Goal: Information Seeking & Learning: Learn about a topic

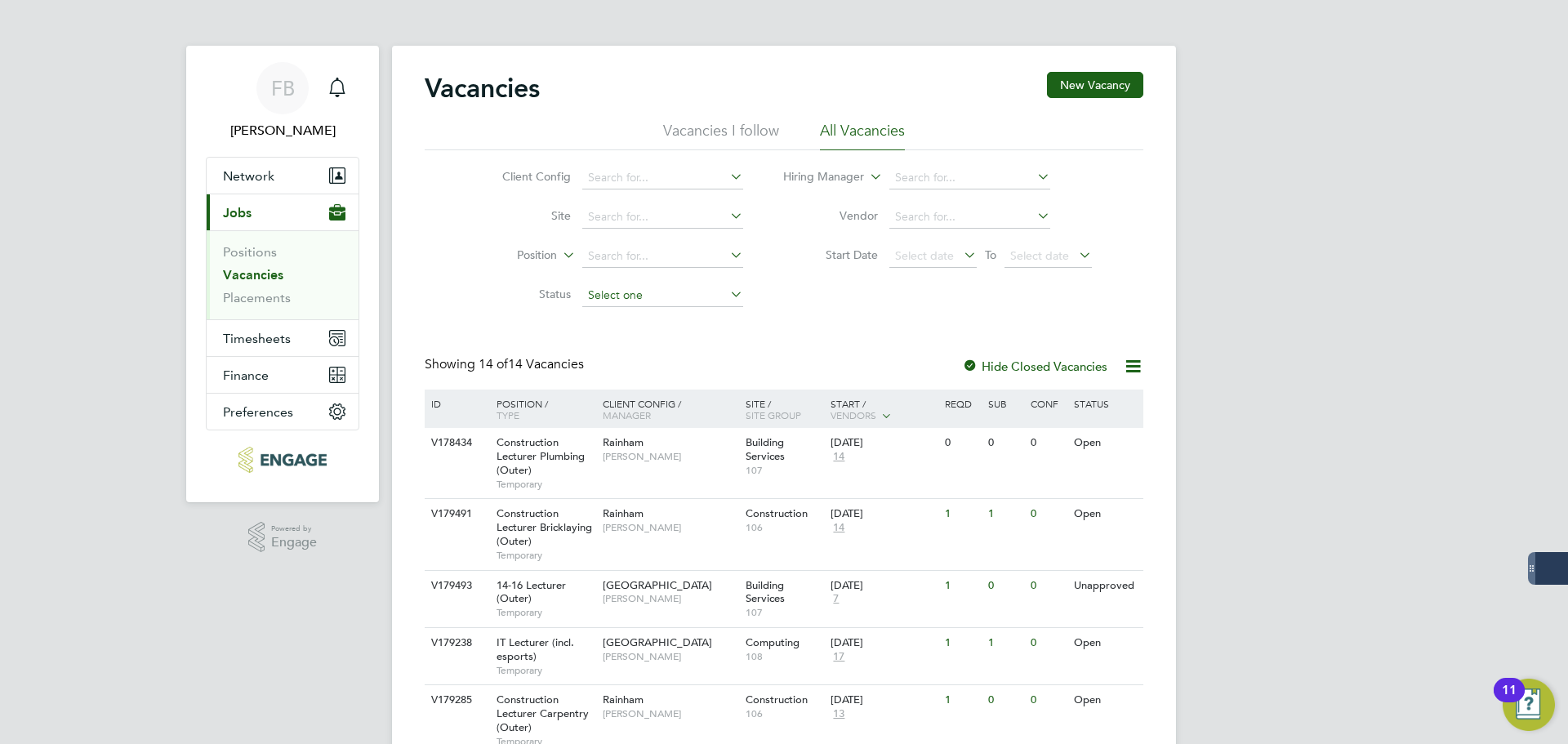
click at [714, 302] on input at bounding box center [662, 296] width 161 height 23
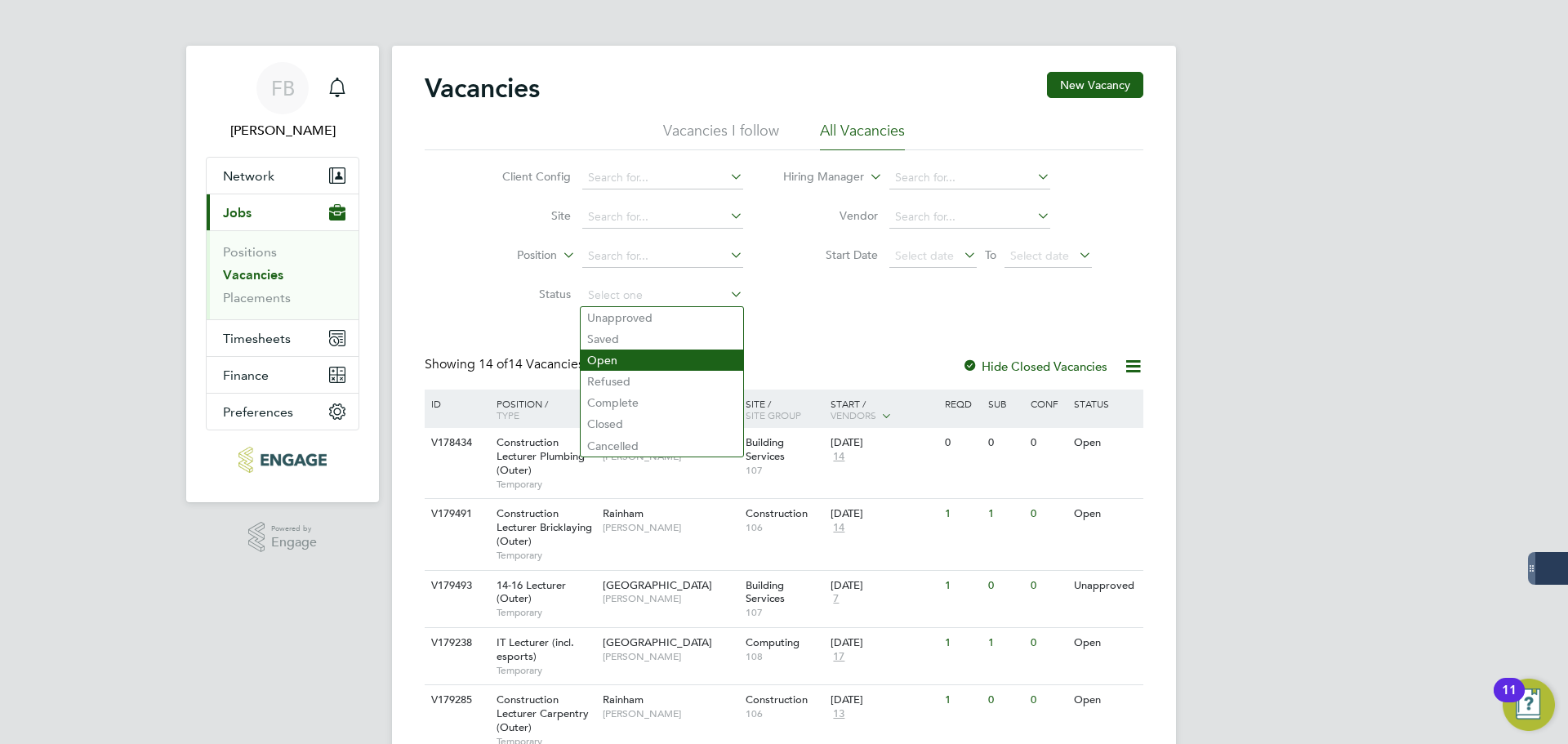
click at [632, 358] on li "Open" at bounding box center [662, 360] width 162 height 21
type input "Open"
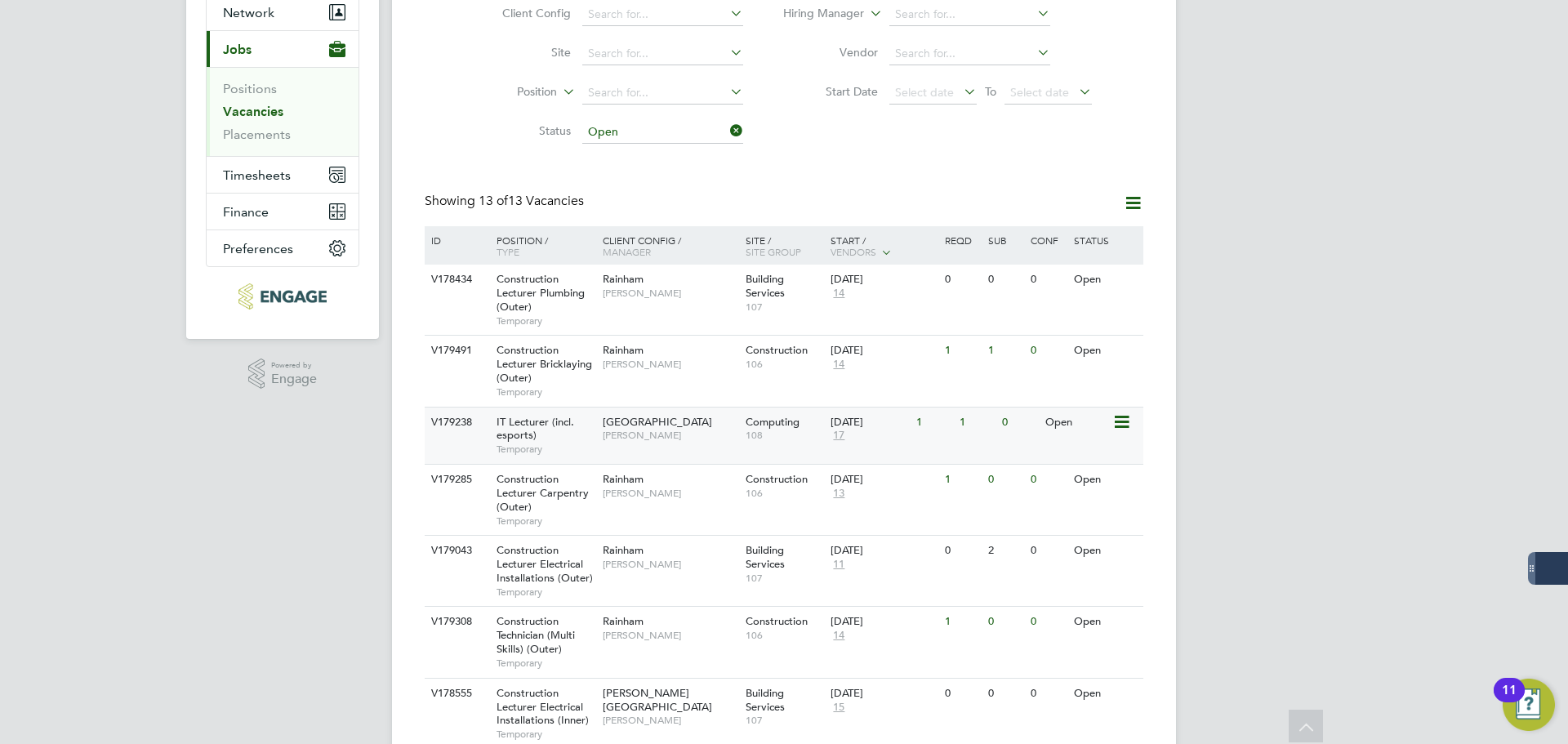
scroll to position [327, 0]
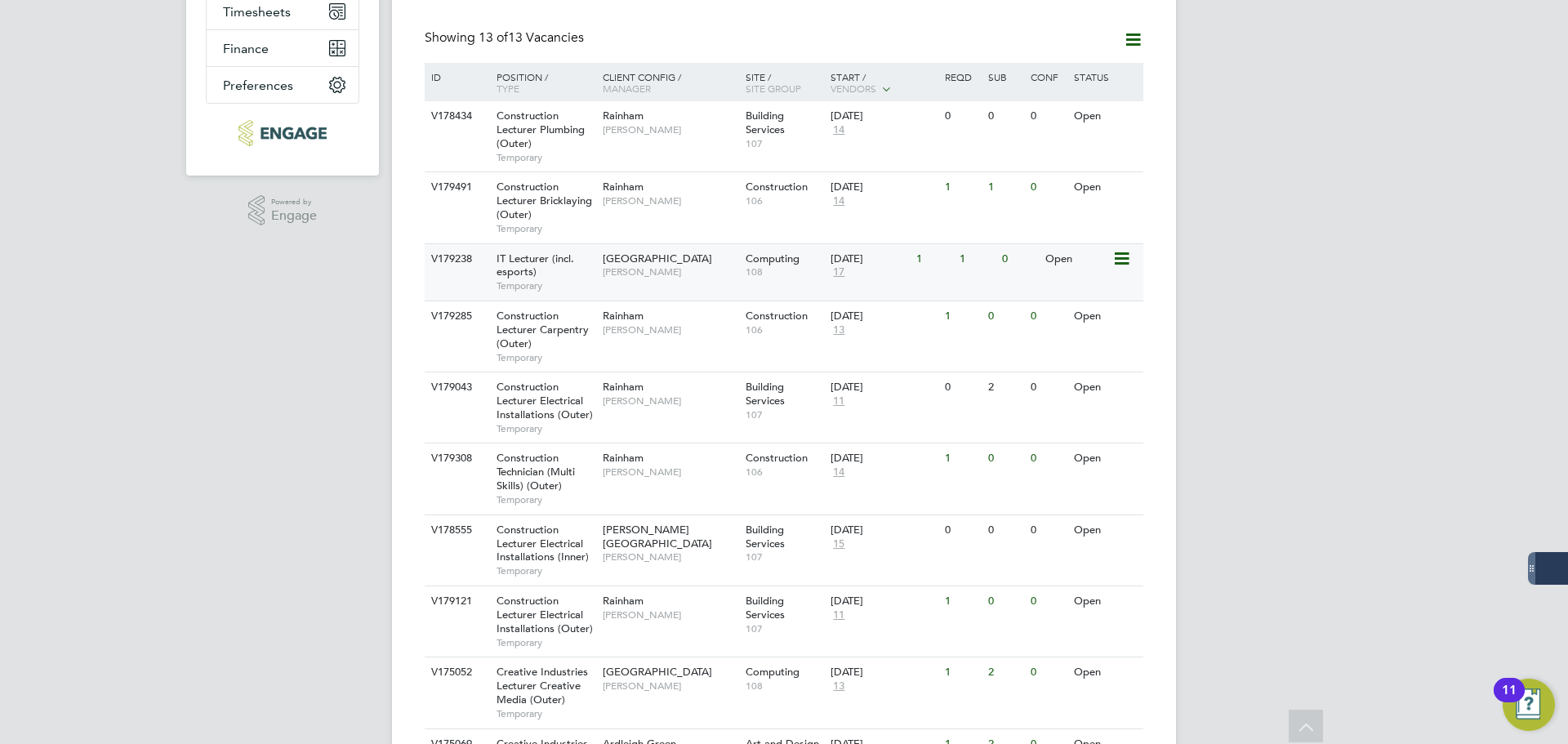
click at [1116, 260] on icon at bounding box center [1120, 259] width 16 height 20
click at [1073, 298] on li "View Details" at bounding box center [1082, 296] width 94 height 23
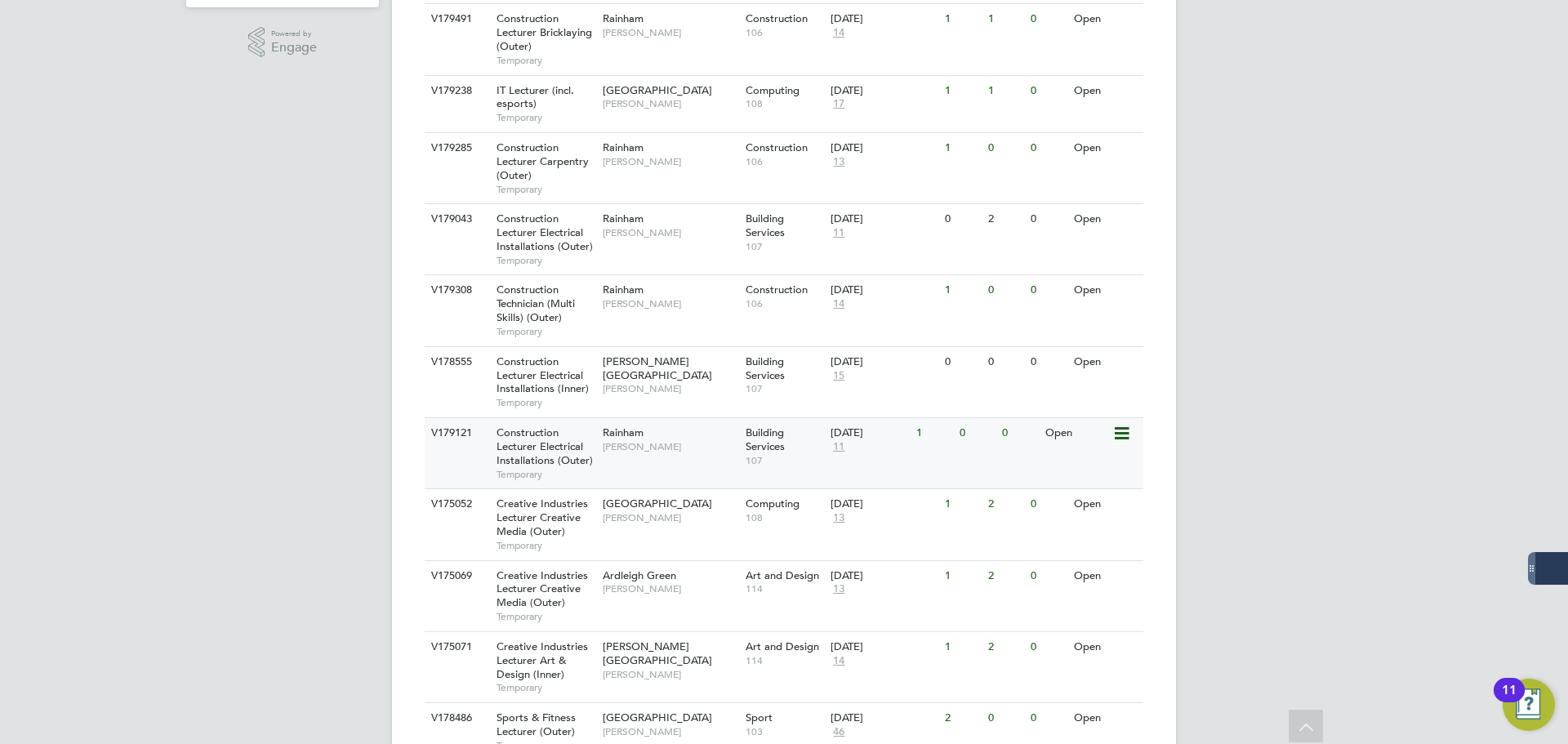
scroll to position [628, 0]
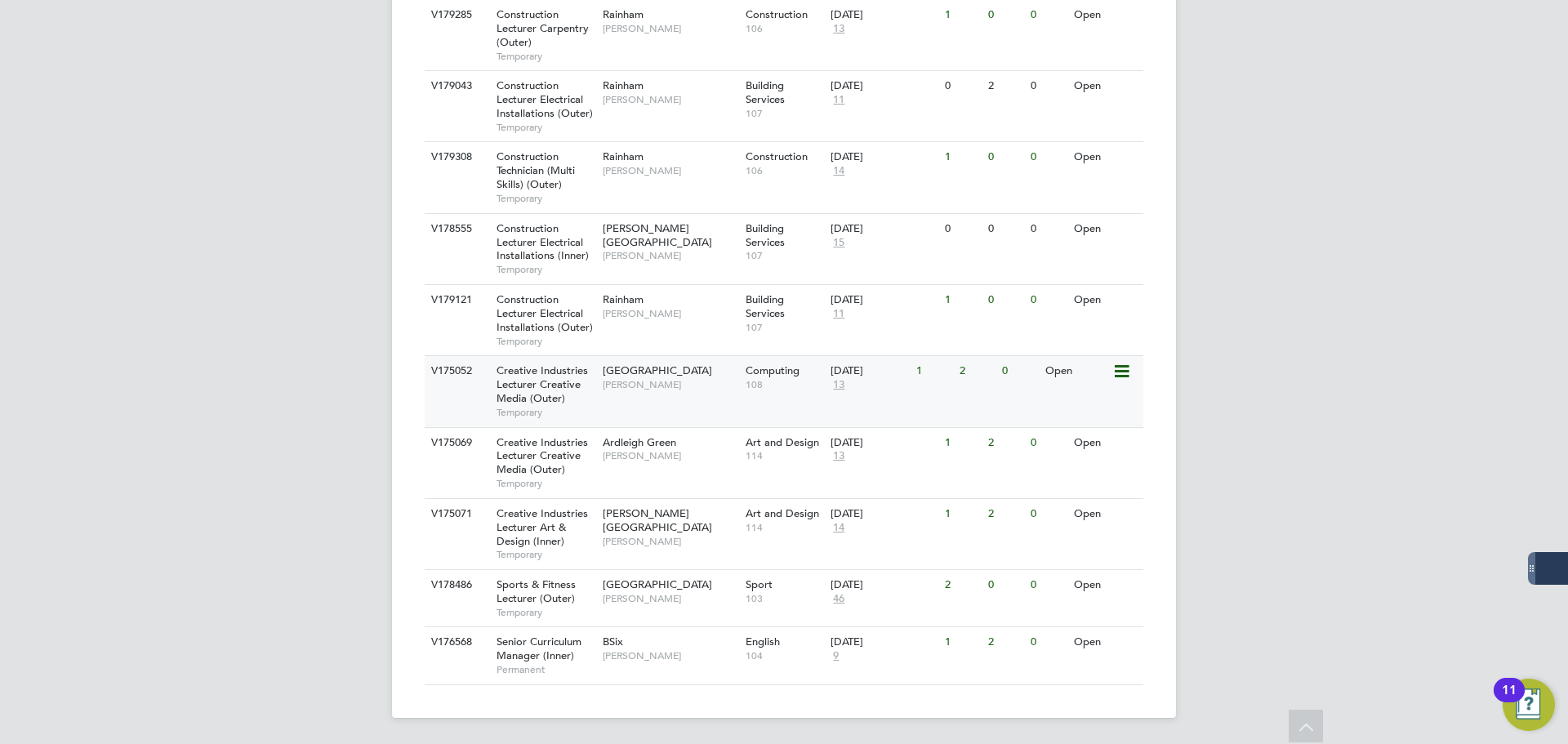
click at [1121, 364] on icon at bounding box center [1120, 371] width 16 height 20
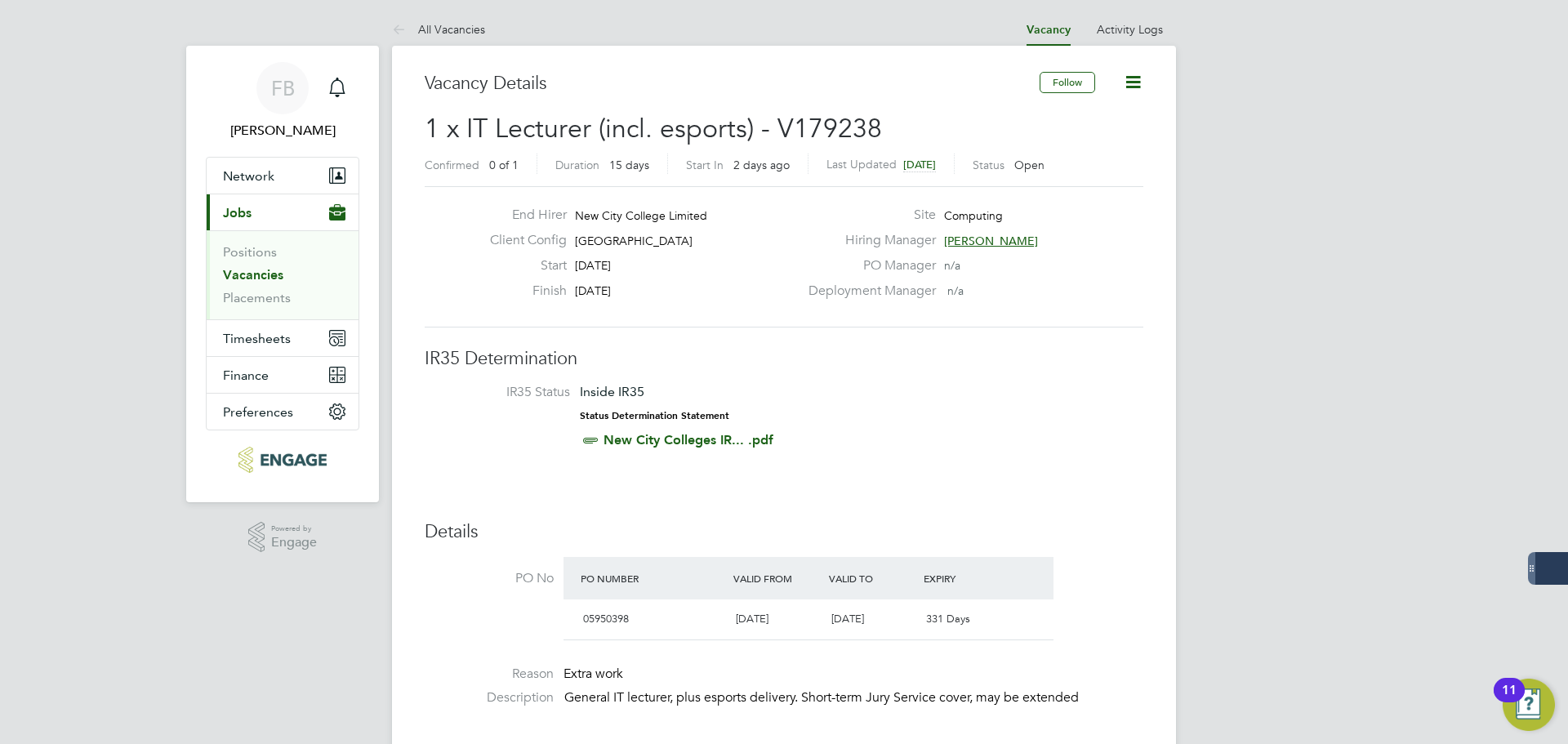
click at [240, 216] on span "Jobs" at bounding box center [237, 212] width 28 height 15
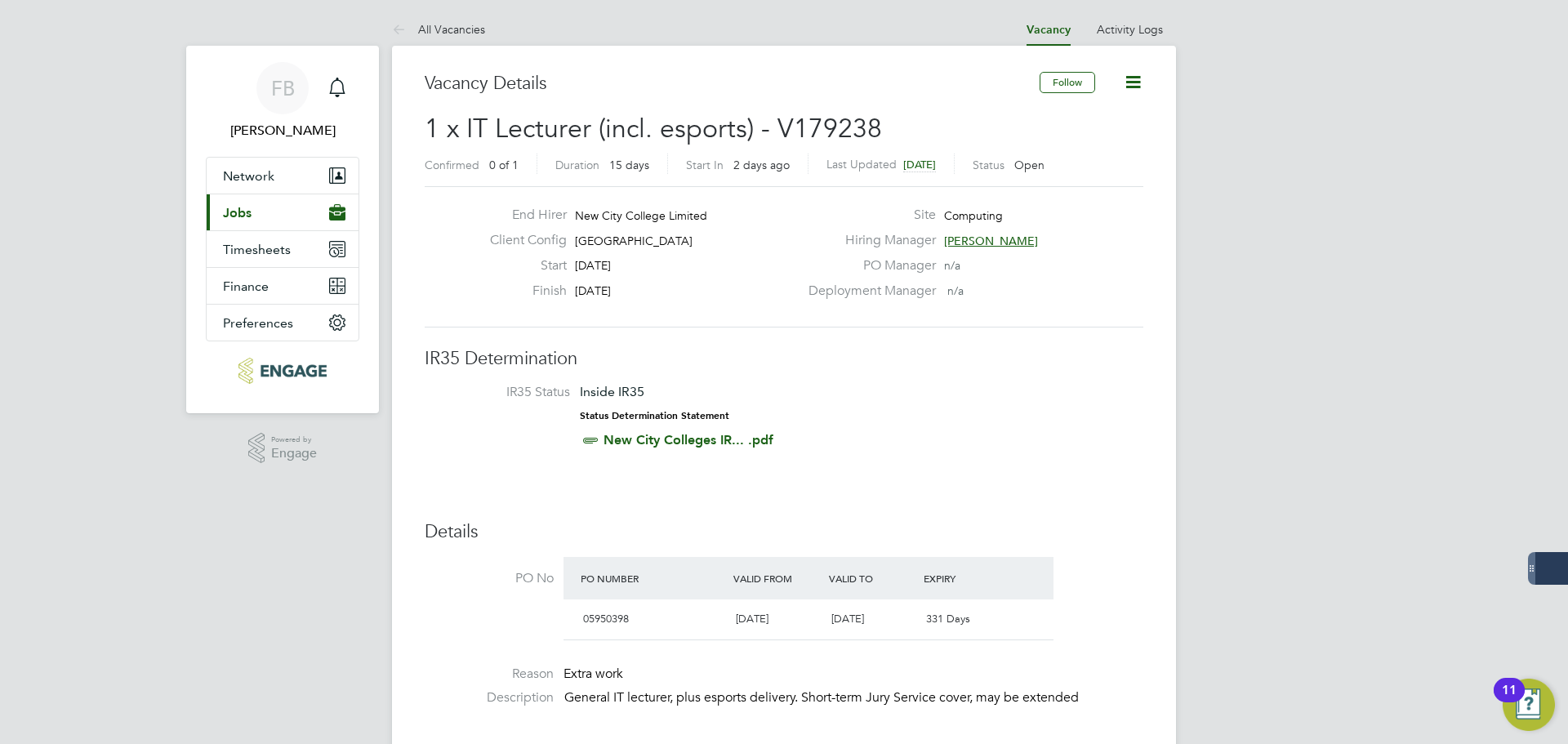
click at [275, 223] on button "Current page: Jobs" at bounding box center [282, 212] width 152 height 36
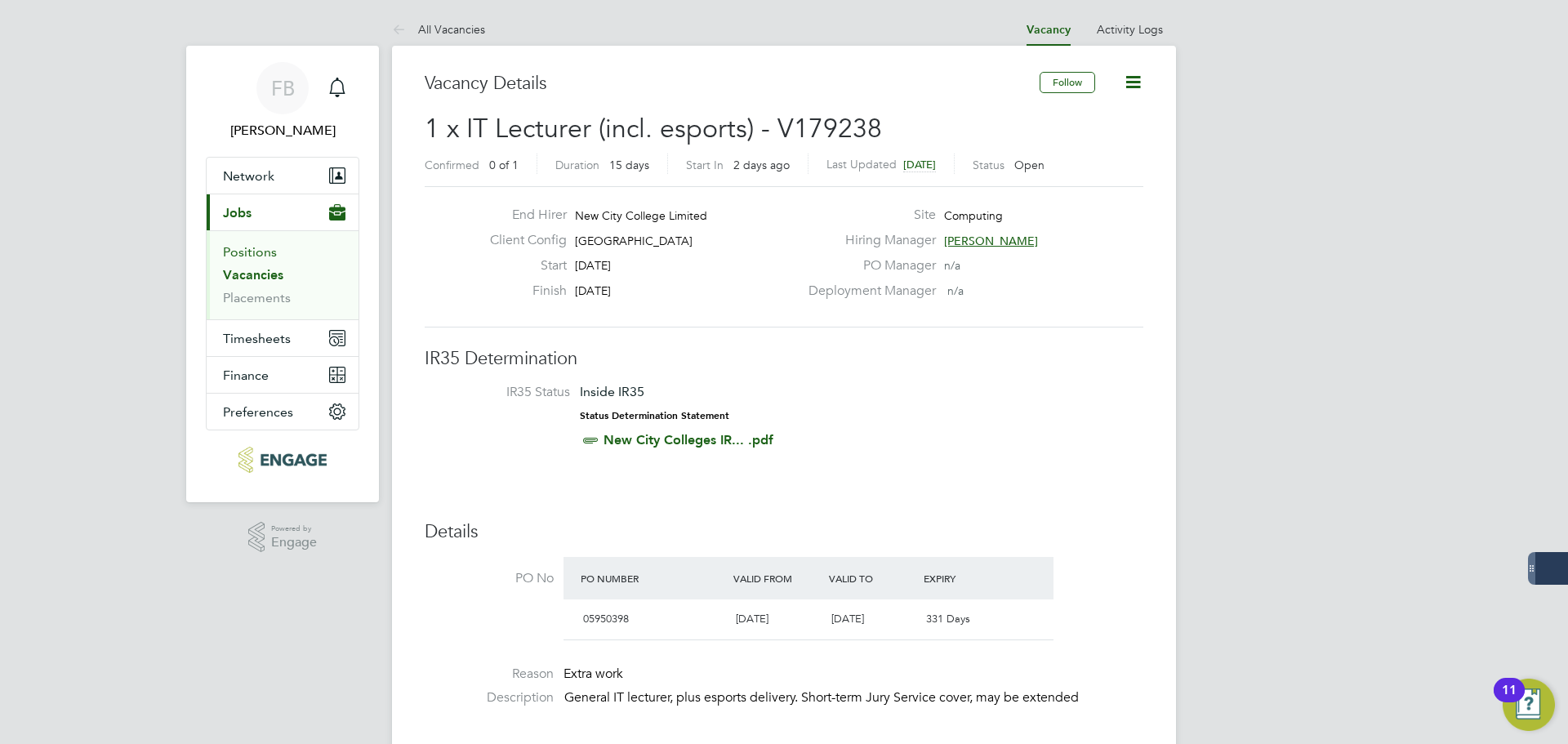
click at [244, 258] on link "Positions" at bounding box center [249, 251] width 54 height 15
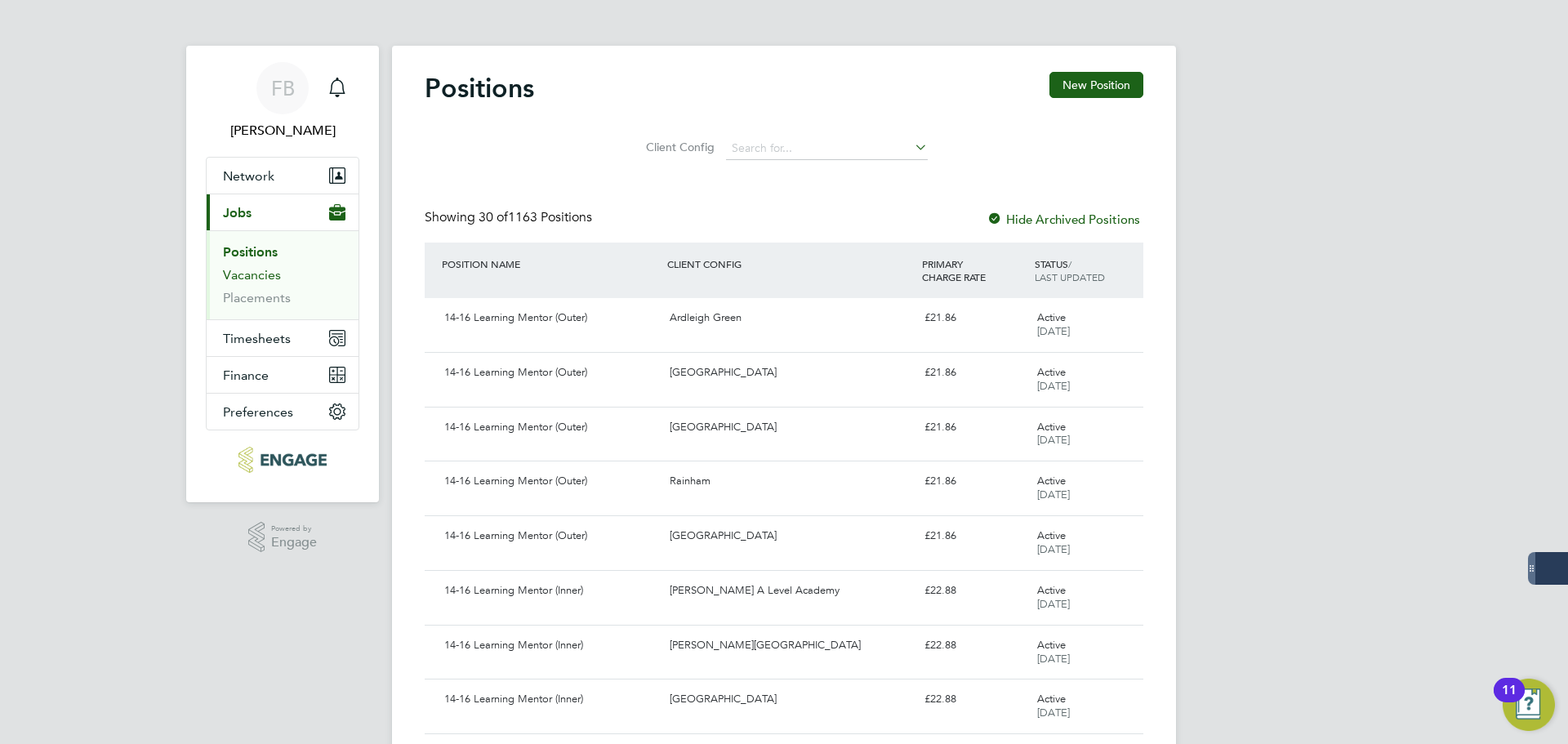
click at [239, 280] on link "Vacancies" at bounding box center [251, 275] width 58 height 15
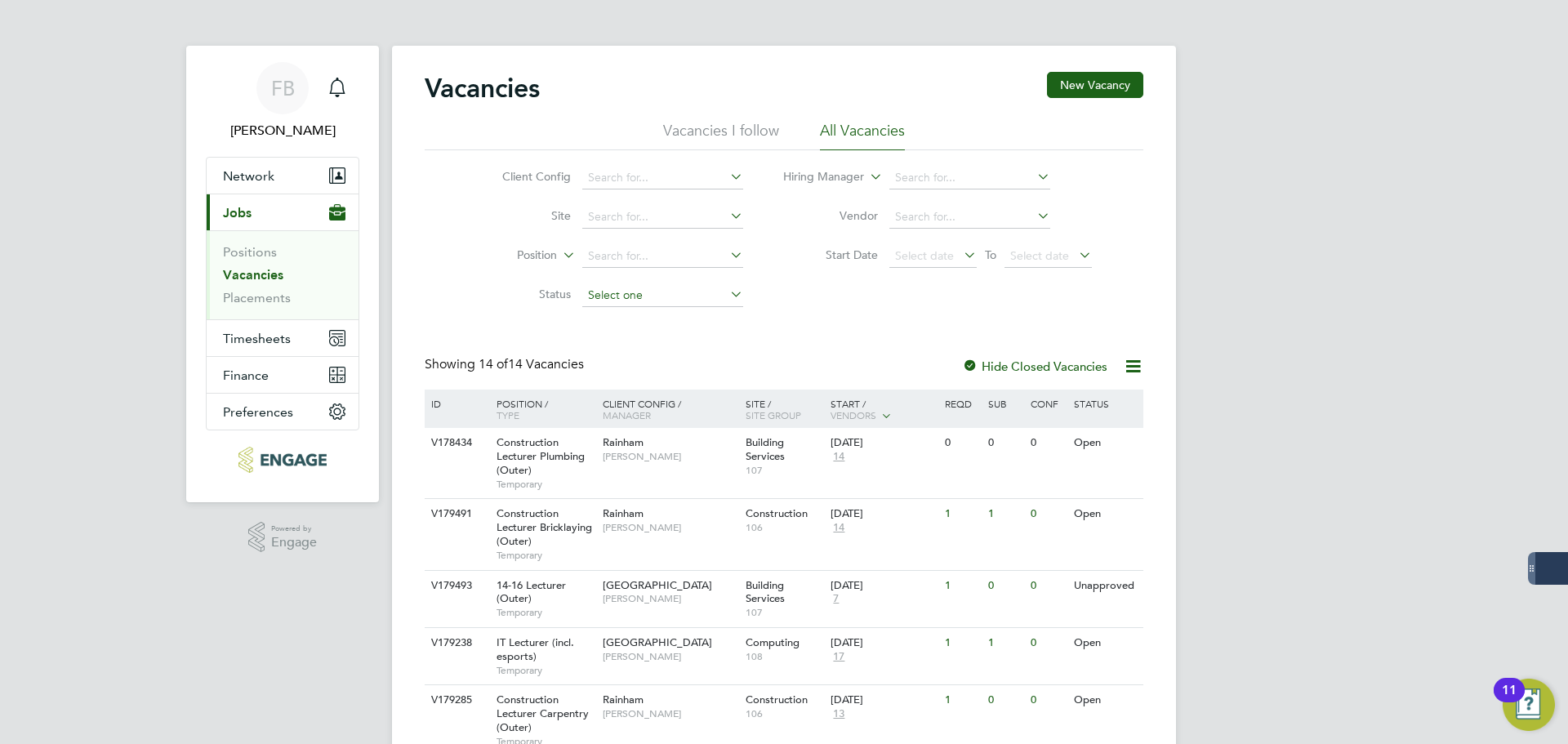
click at [724, 296] on input at bounding box center [662, 296] width 161 height 23
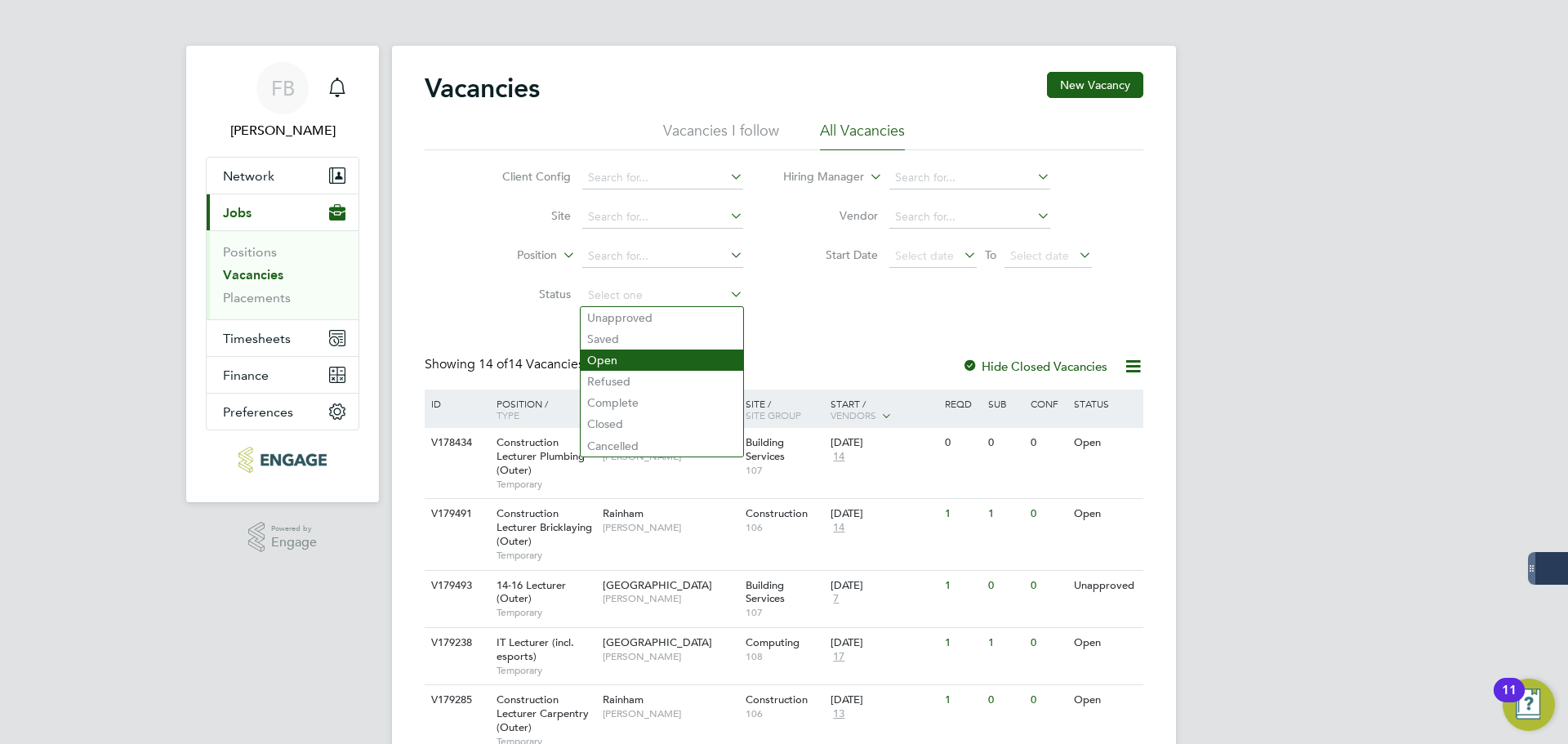
click at [623, 352] on li "Open" at bounding box center [662, 360] width 162 height 21
type input "Open"
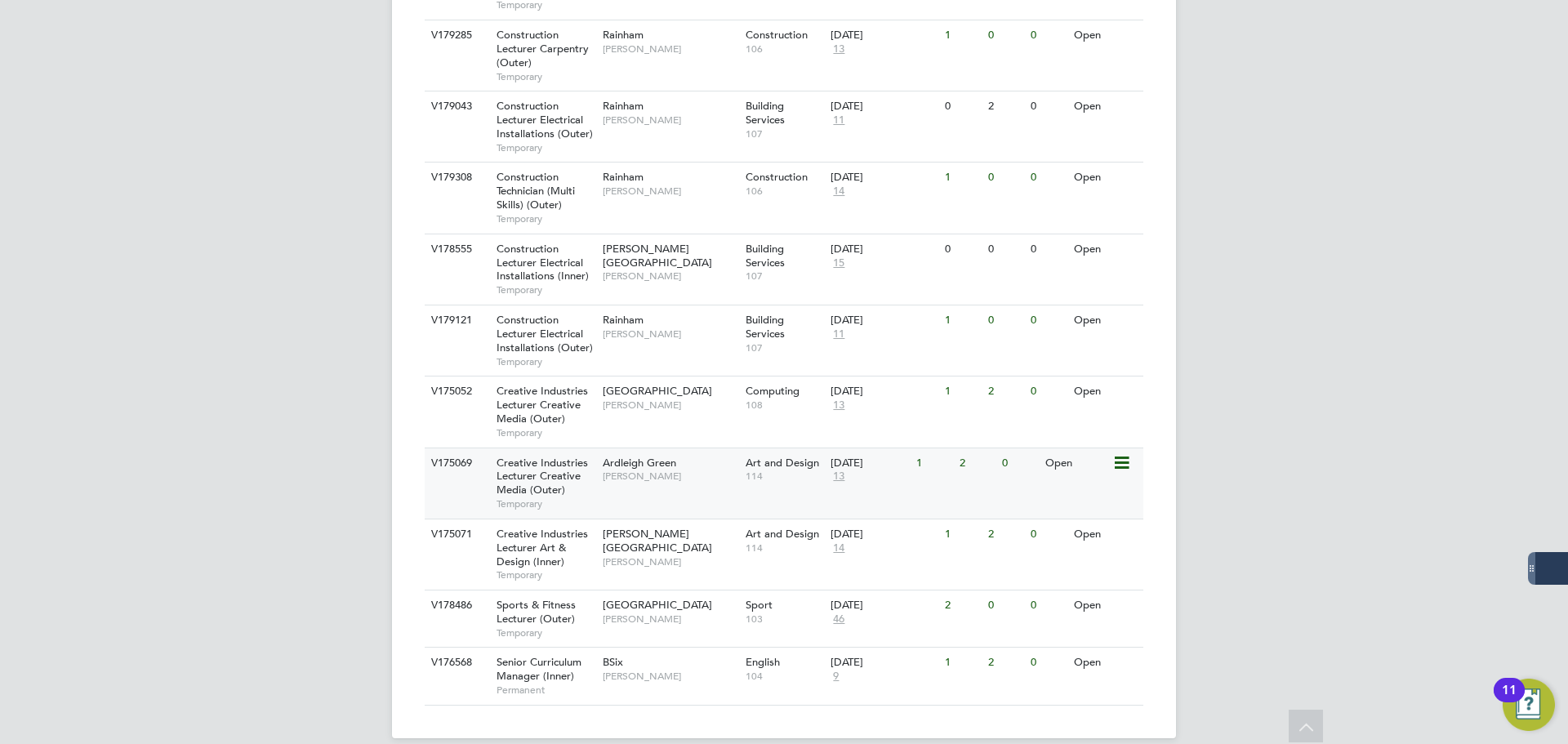
scroll to position [628, 0]
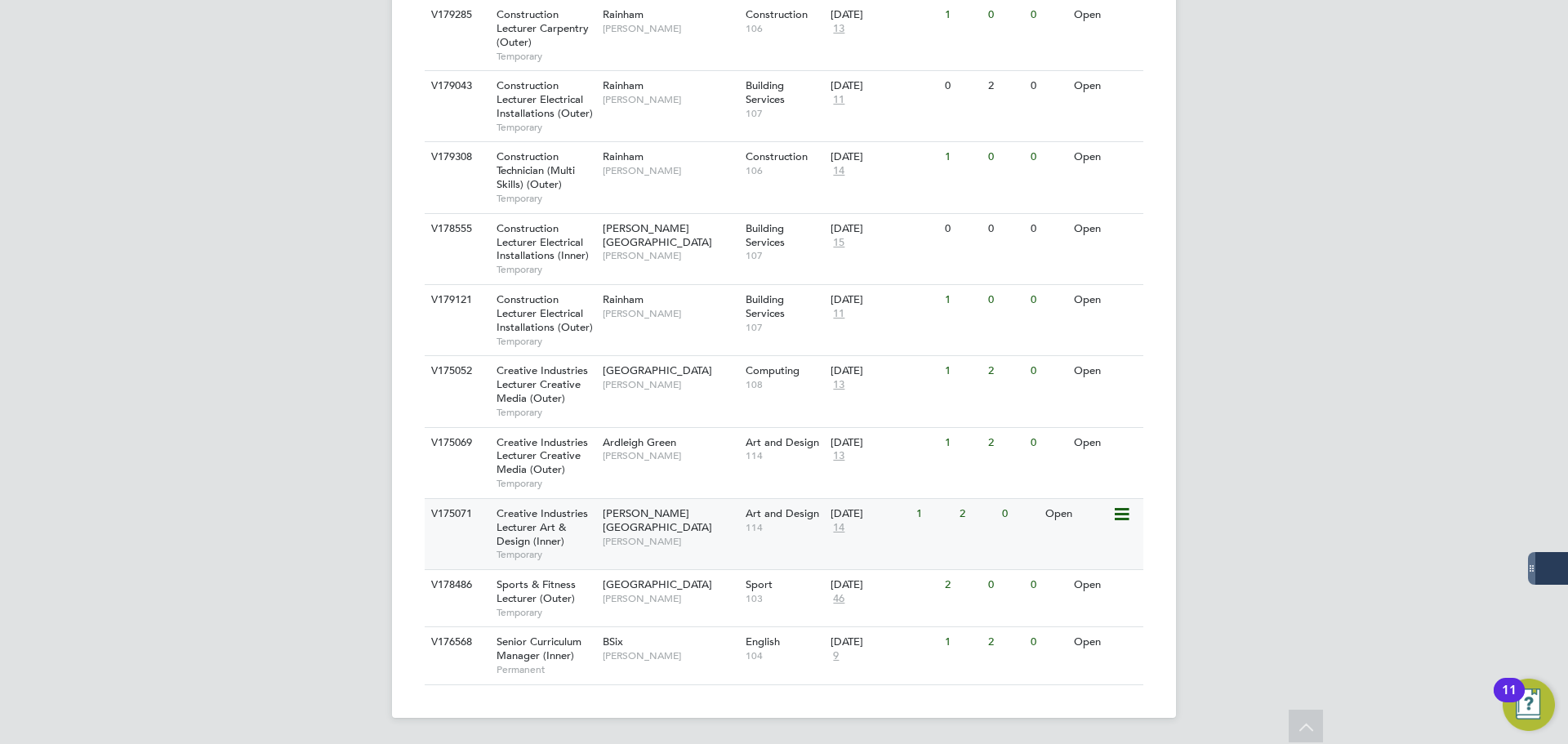
click at [1120, 511] on icon at bounding box center [1120, 514] width 16 height 20
click at [1079, 546] on li "View Details" at bounding box center [1082, 551] width 94 height 23
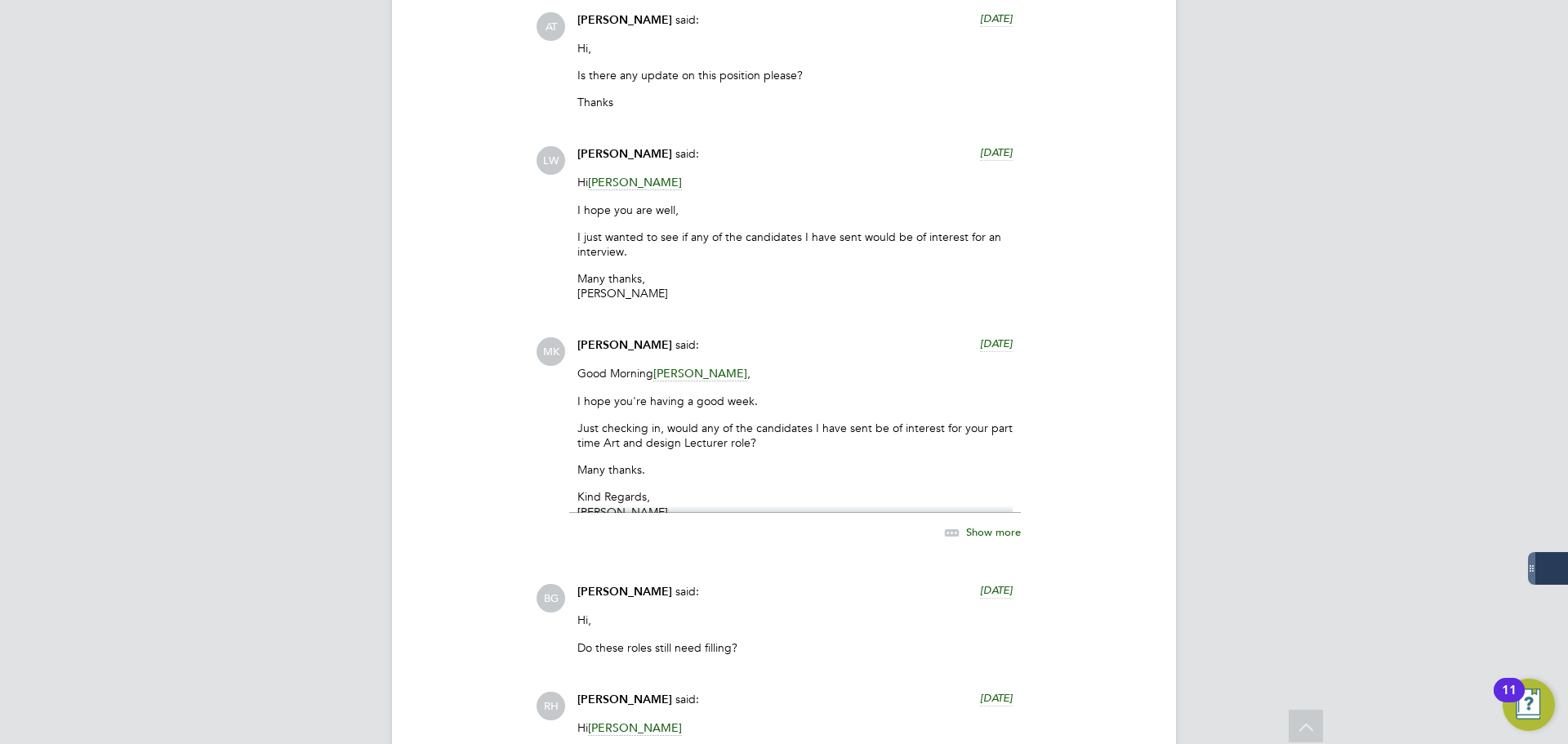
scroll to position [4082, 0]
